Goal: Information Seeking & Learning: Learn about a topic

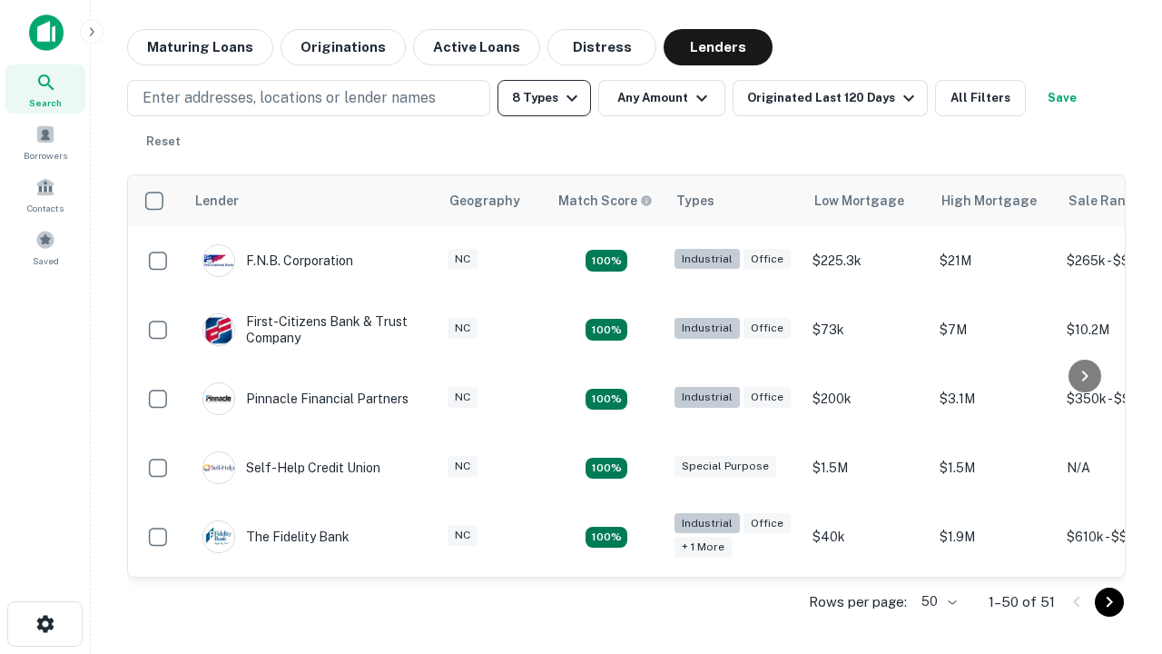
click at [544, 98] on button "8 Types" at bounding box center [545, 98] width 94 height 36
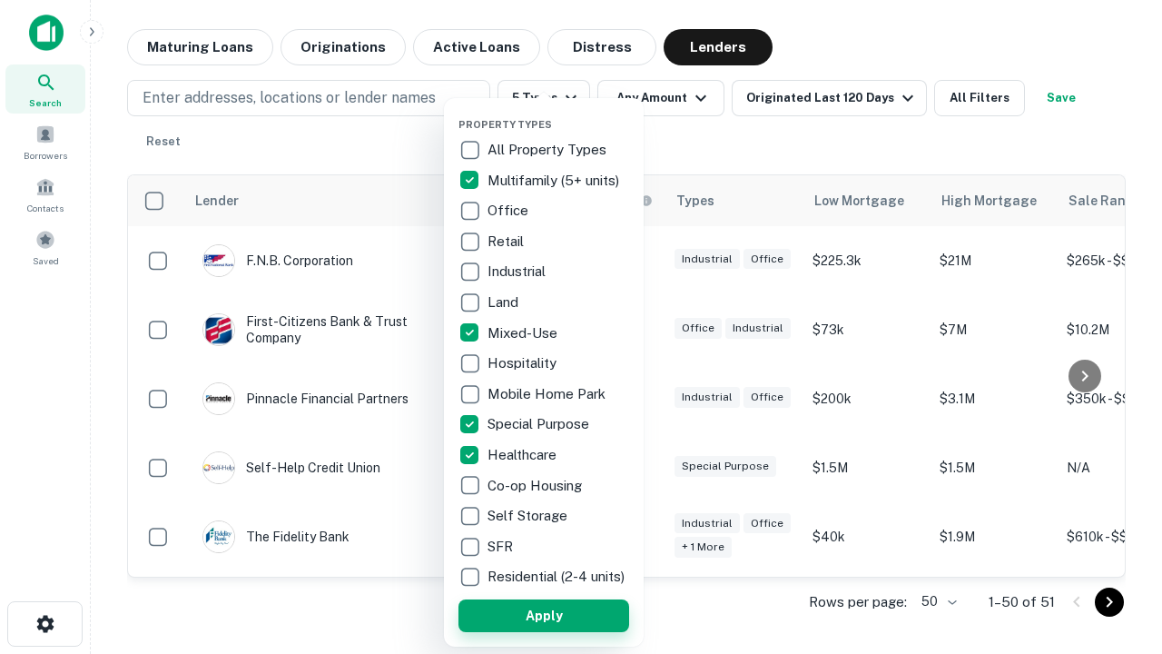
click at [544, 615] on button "Apply" at bounding box center [544, 615] width 171 height 33
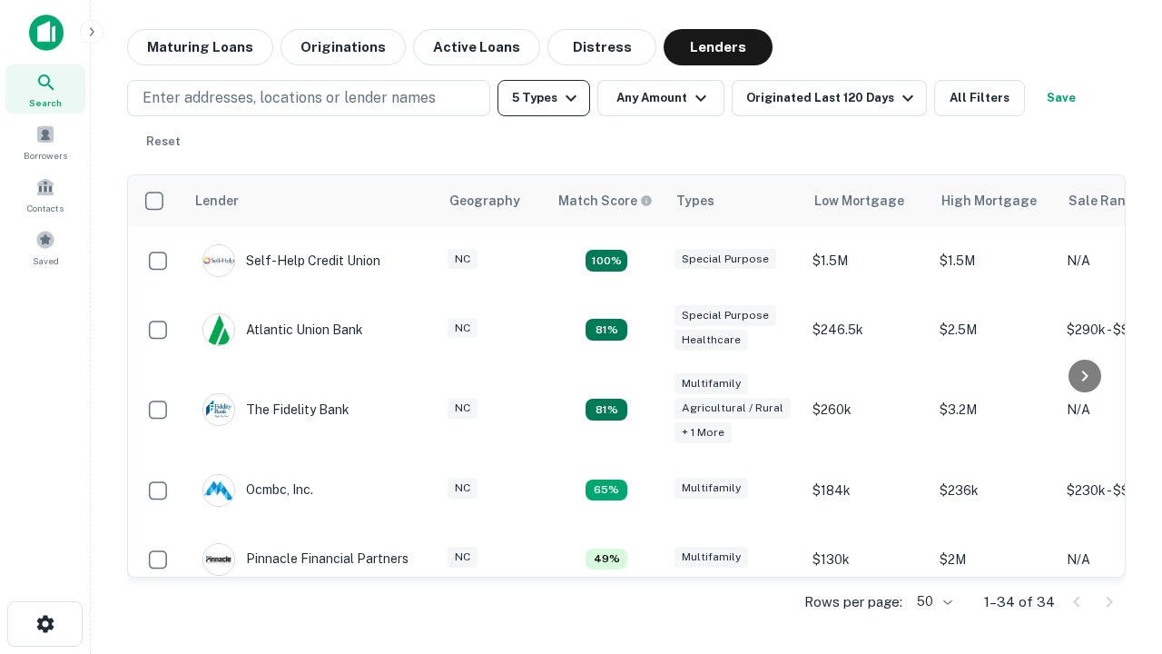
click at [544, 98] on button "5 Types" at bounding box center [544, 98] width 93 height 36
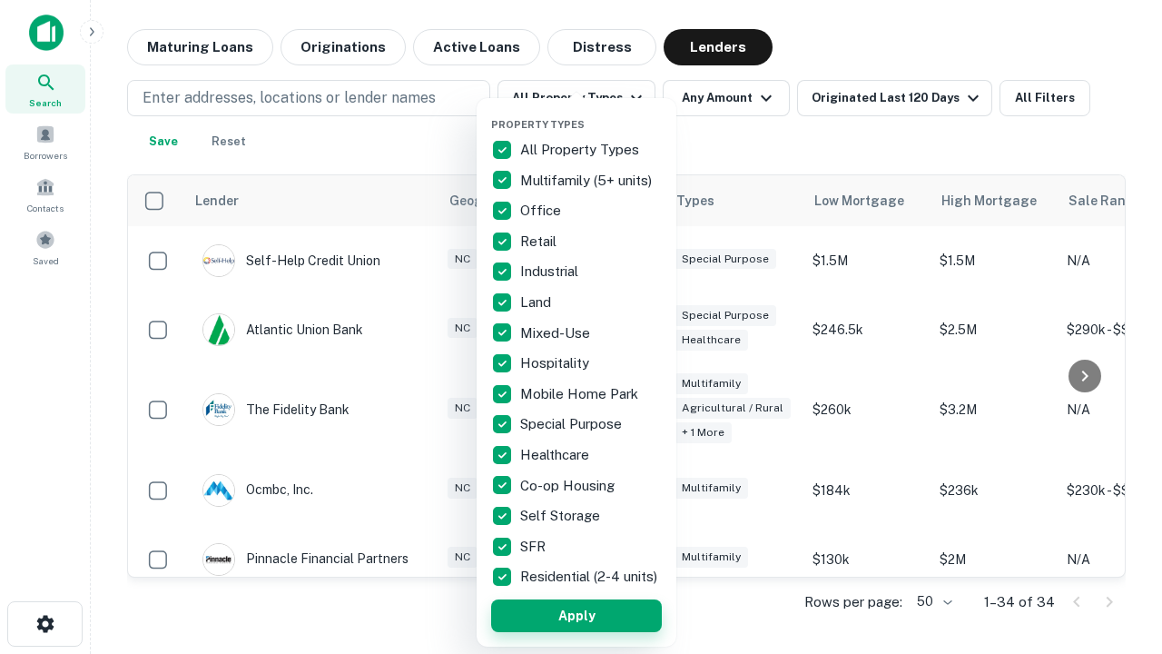
click at [577, 615] on button "Apply" at bounding box center [576, 615] width 171 height 33
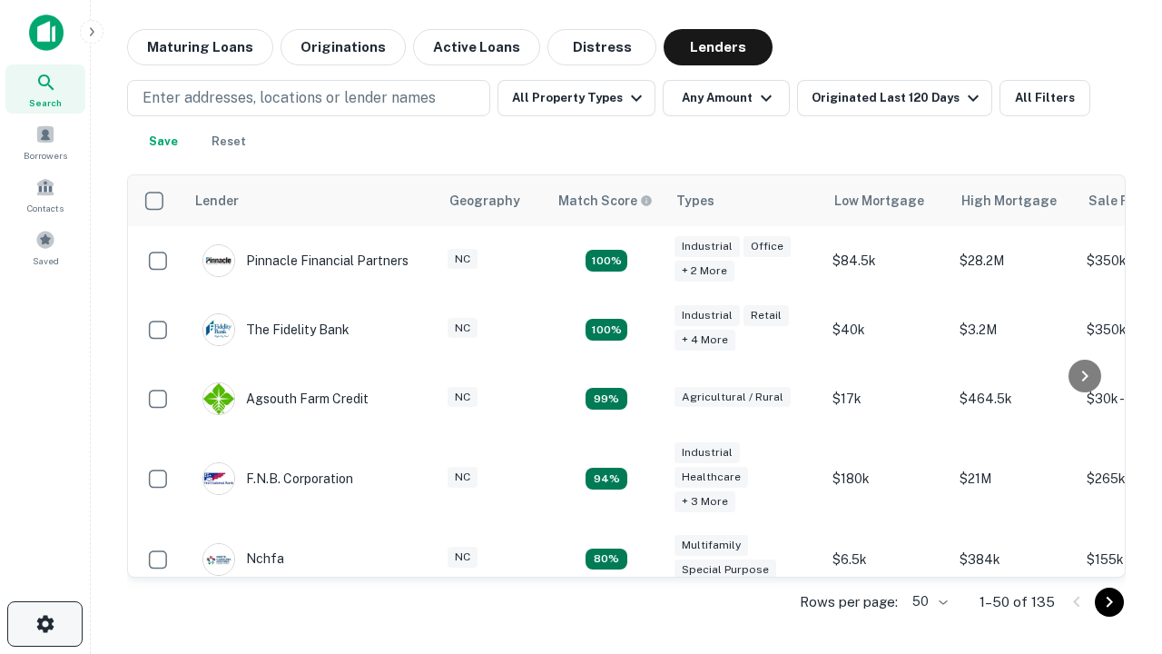
click at [45, 624] on icon "button" at bounding box center [46, 624] width 22 height 22
